Goal: Use online tool/utility: Utilize a website feature to perform a specific function

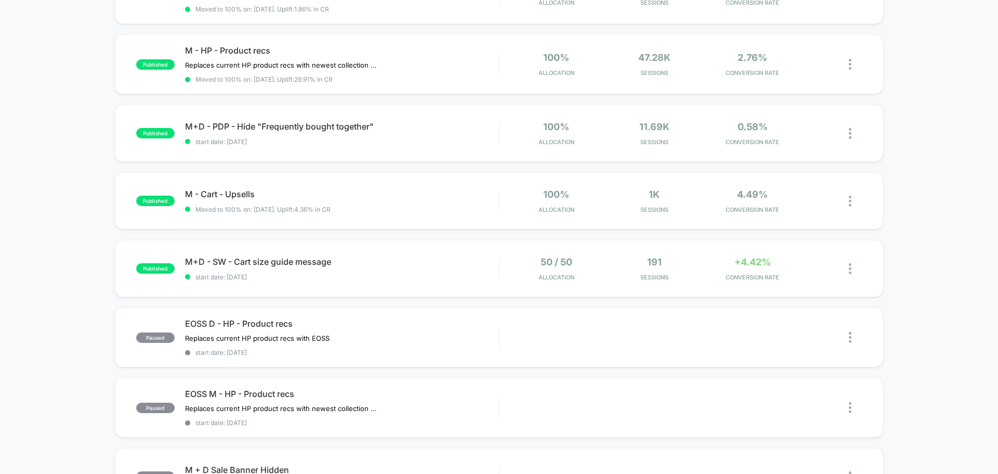
scroll to position [156, 0]
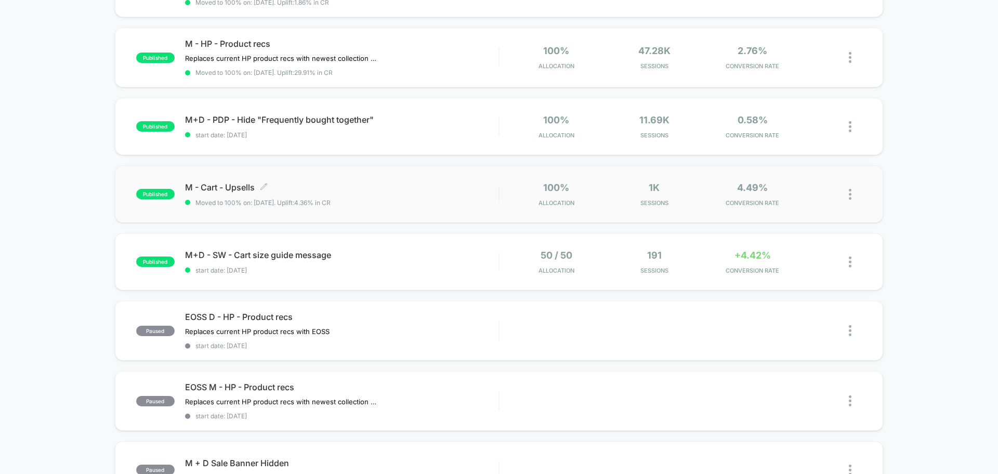
click at [236, 184] on span "M - Cart - Upsells Click to edit experience details" at bounding box center [342, 187] width 314 height 10
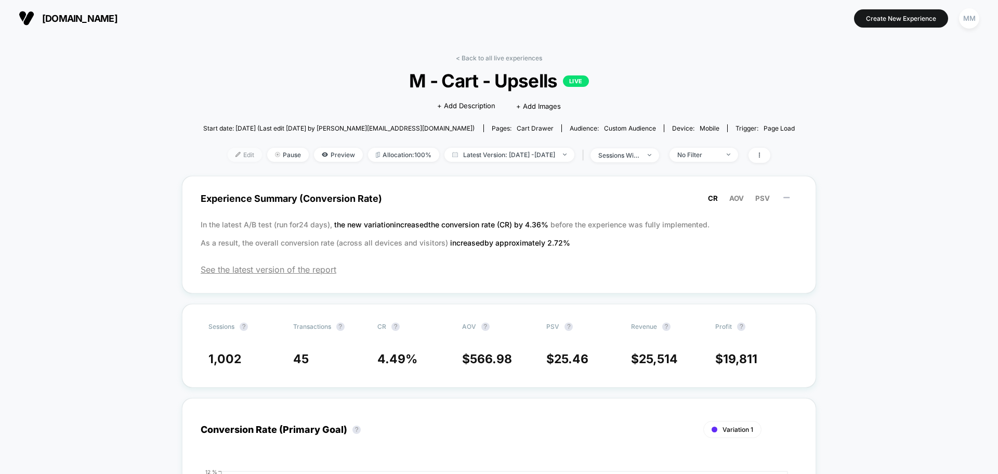
click at [239, 154] on span "Edit" at bounding box center [245, 155] width 34 height 14
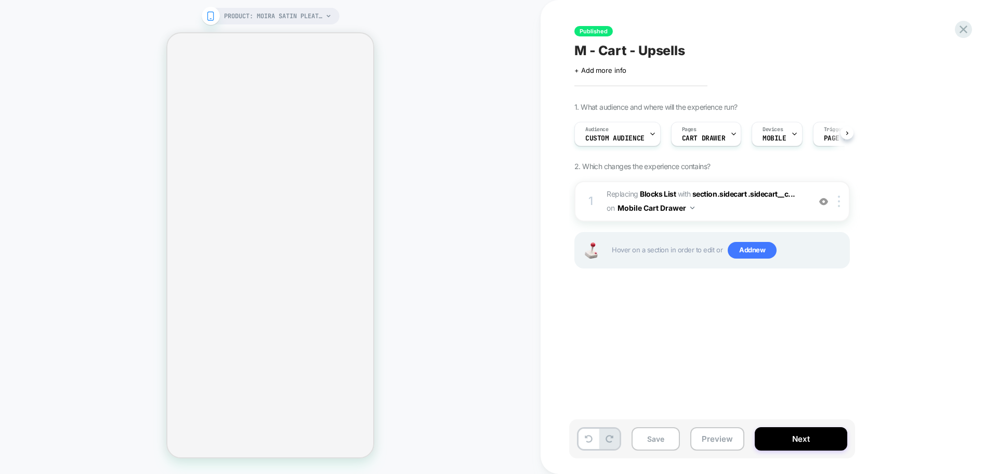
scroll to position [0, 1]
click at [719, 438] on button "Preview" at bounding box center [717, 438] width 54 height 23
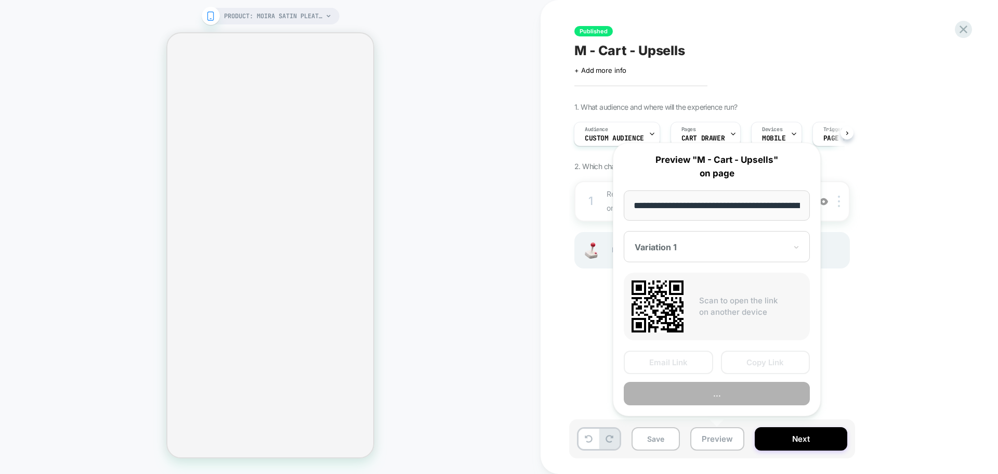
scroll to position [0, 133]
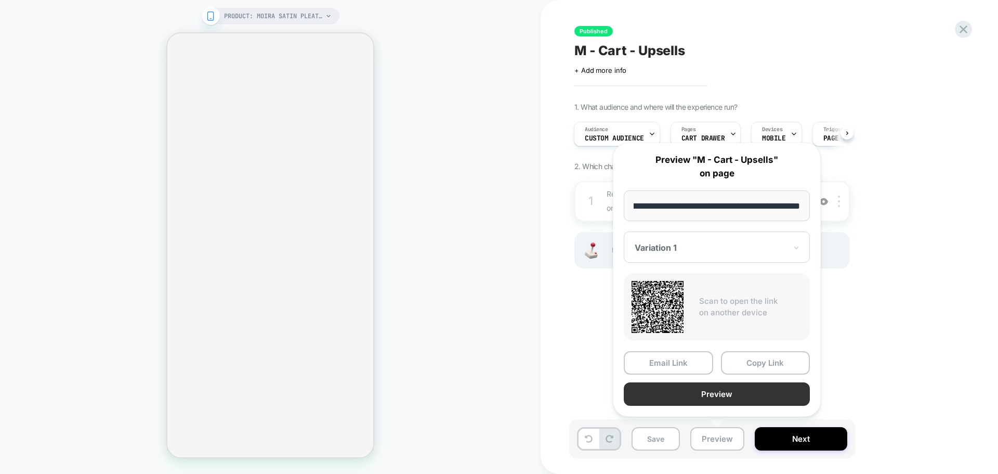
click at [717, 395] on button "Preview" at bounding box center [717, 393] width 186 height 23
